Goal: Transaction & Acquisition: Purchase product/service

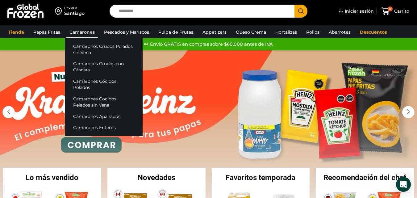
click at [87, 31] on link "Camarones" at bounding box center [81, 32] width 31 height 12
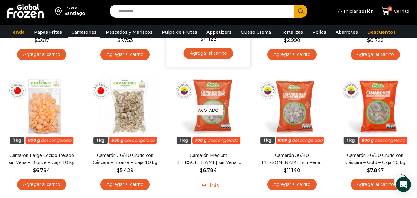
scroll to position [154, 0]
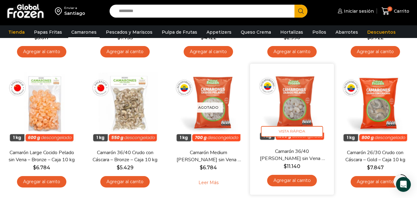
click at [303, 183] on link "Agregar al carrito" at bounding box center [292, 179] width 50 height 11
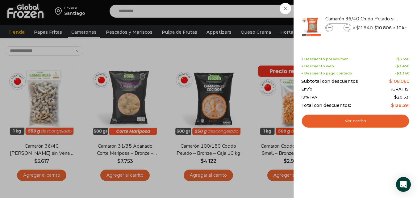
scroll to position [0, 0]
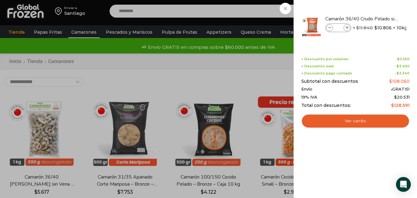
click at [380, 18] on div "1 Carrito 1 1 Shopping Cart *" at bounding box center [395, 11] width 31 height 14
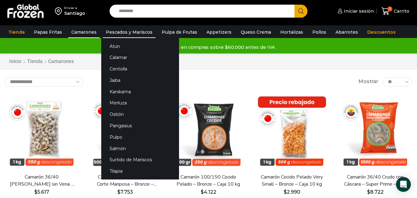
click at [129, 31] on link "Pescados y Mariscos" at bounding box center [129, 32] width 53 height 12
click at [114, 55] on link "Calamar" at bounding box center [140, 57] width 78 height 11
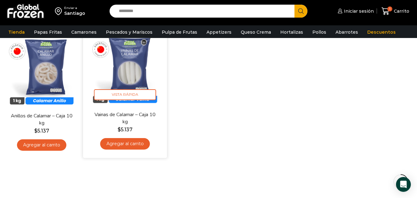
scroll to position [62, 0]
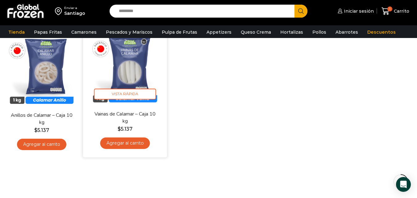
click at [136, 141] on link "Agregar al carrito" at bounding box center [125, 142] width 50 height 11
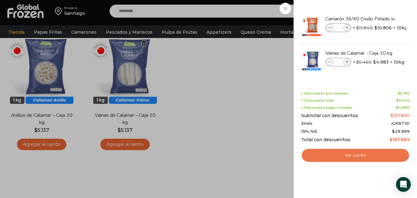
click at [343, 156] on link "Ver carrito" at bounding box center [355, 155] width 108 height 14
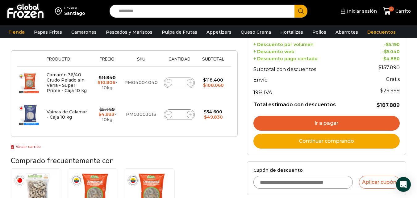
click at [298, 122] on link "Ir a pagar" at bounding box center [326, 123] width 146 height 15
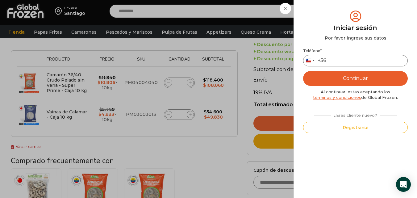
click at [333, 60] on input "Teléfono *" at bounding box center [355, 60] width 105 height 11
type input "*********"
click at [346, 78] on button "Continuar" at bounding box center [355, 78] width 105 height 15
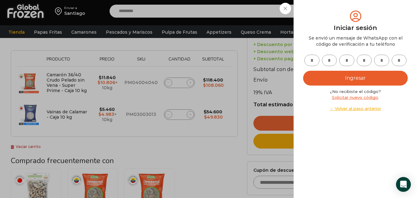
click at [313, 63] on input "text" at bounding box center [311, 60] width 15 height 11
type input "*"
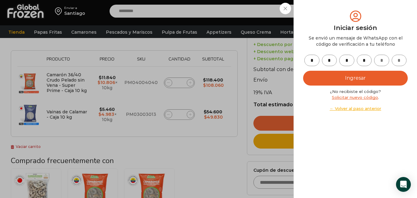
type input "*"
click at [359, 78] on button "Ingresar" at bounding box center [355, 78] width 105 height 15
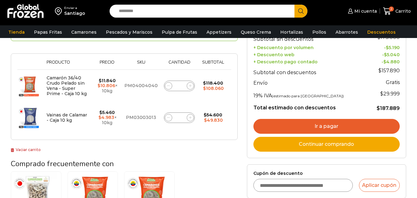
scroll to position [92, 0]
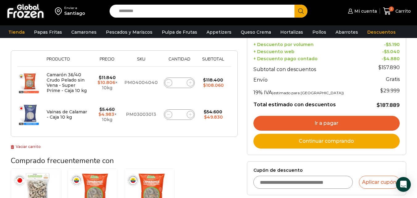
click at [322, 123] on link "Ir a pagar" at bounding box center [326, 123] width 146 height 15
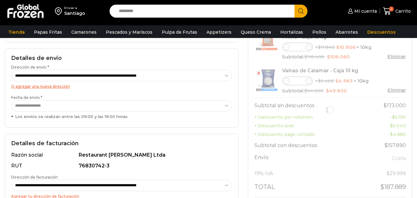
scroll to position [92, 0]
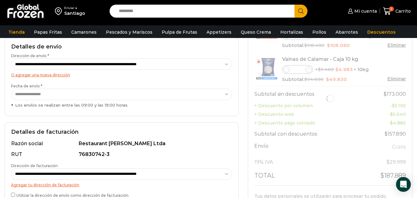
click at [153, 176] on select "**********" at bounding box center [121, 173] width 221 height 11
select select "*"
click at [11, 168] on select "**********" at bounding box center [121, 173] width 221 height 11
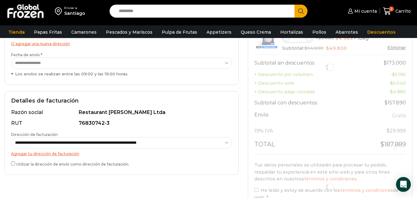
scroll to position [154, 0]
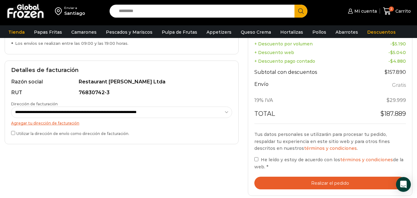
click at [320, 180] on button "Realizar el pedido" at bounding box center [329, 182] width 151 height 13
